Goal: Check status: Check status

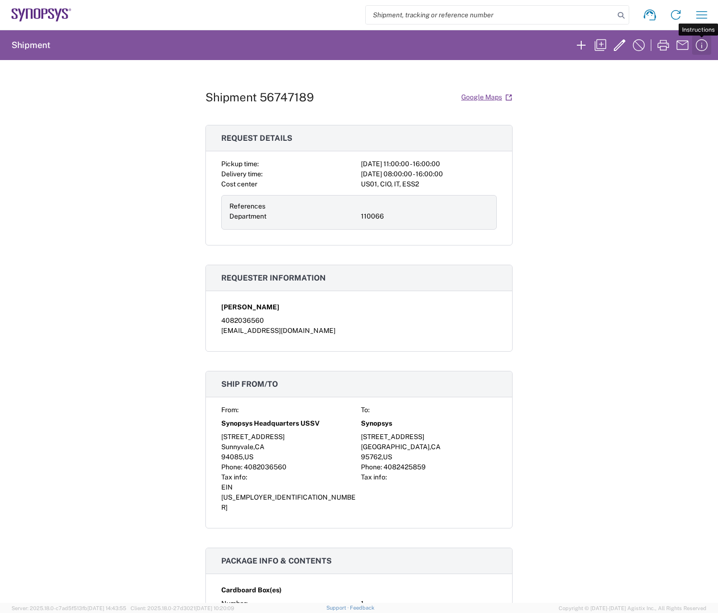
click at [703, 43] on icon "button" at bounding box center [701, 44] width 15 height 15
drag, startPoint x: 709, startPoint y: 14, endPoint x: 697, endPoint y: 22, distance: 14.9
click at [709, 14] on icon "button" at bounding box center [701, 14] width 15 height 15
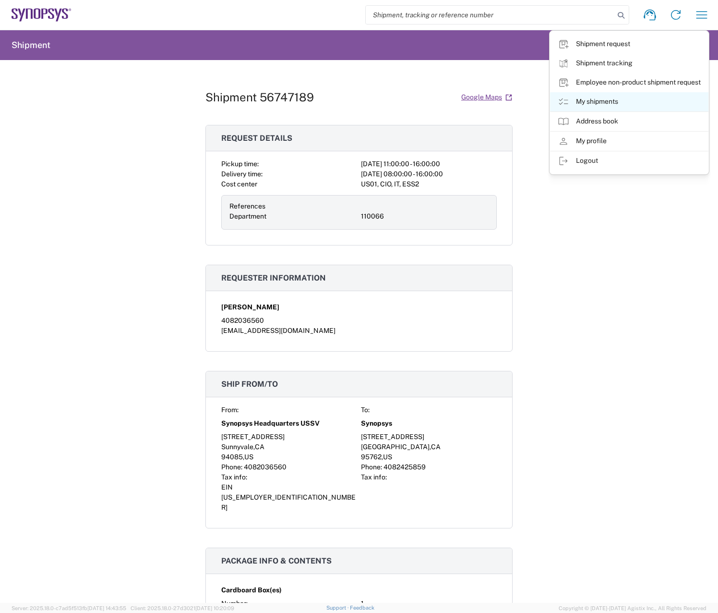
click at [606, 104] on link "My shipments" at bounding box center [629, 101] width 158 height 19
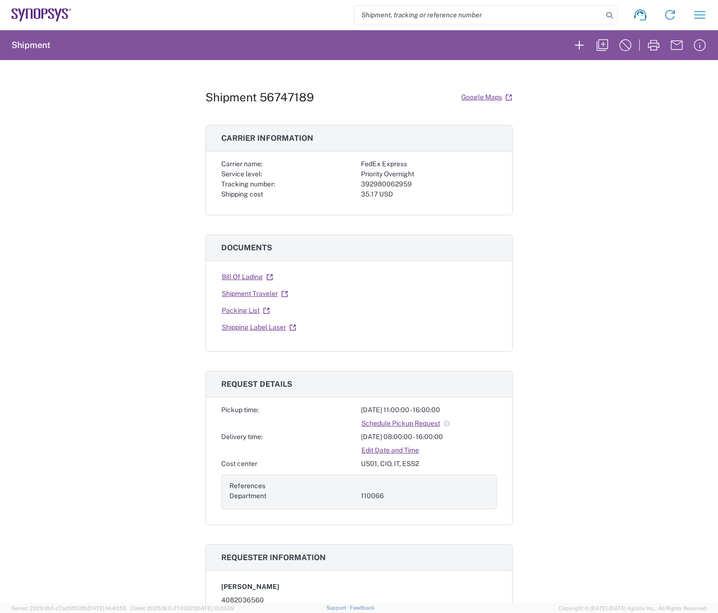
click at [377, 185] on div "392980062959" at bounding box center [429, 184] width 136 height 10
copy div "392980062959"
